Goal: Transaction & Acquisition: Purchase product/service

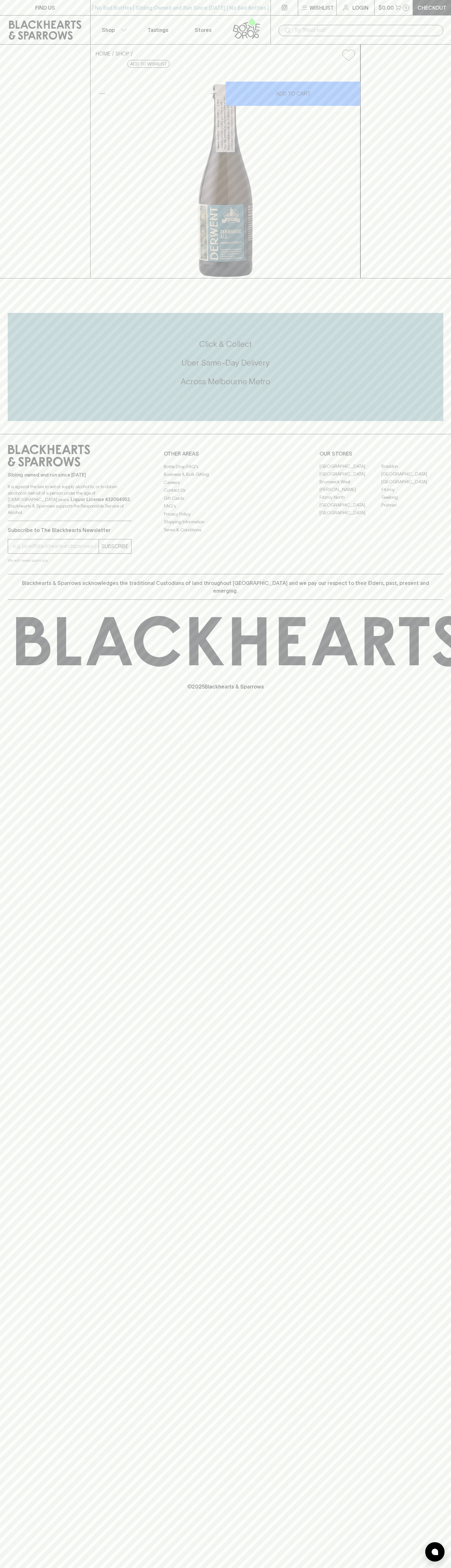
click at [259, 18] on icon at bounding box center [246, 28] width 37 height 21
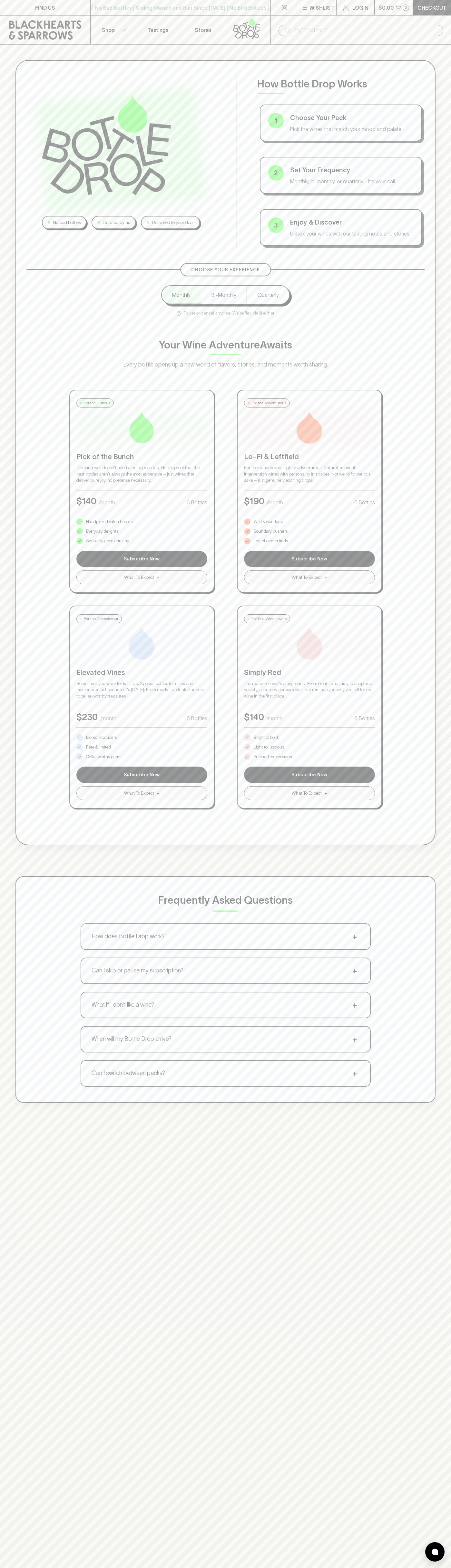
click at [135, 1567] on html "FIND US | No Bad Bottles | Sibling Owned and Run Since [DATE] | No Bad Bottles …" at bounding box center [225, 1013] width 451 height 2027
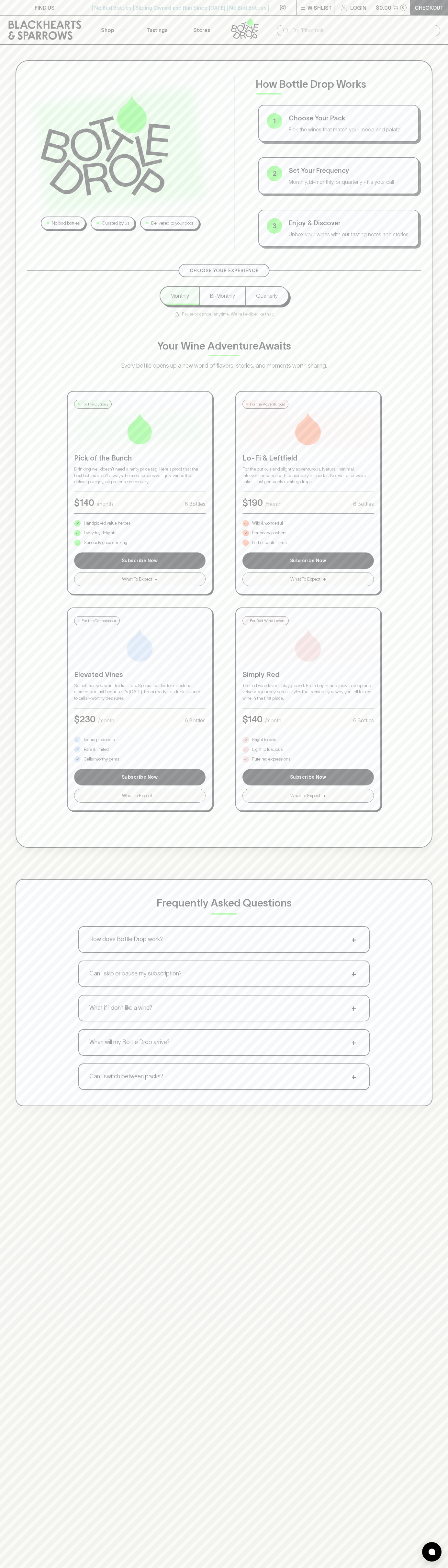
click at [25, 92] on div "No bad bottles Curated by us Delivered to your door How Bottle Drop Works 1 Cho…" at bounding box center [224, 454] width 417 height 788
